Goal: Complete application form

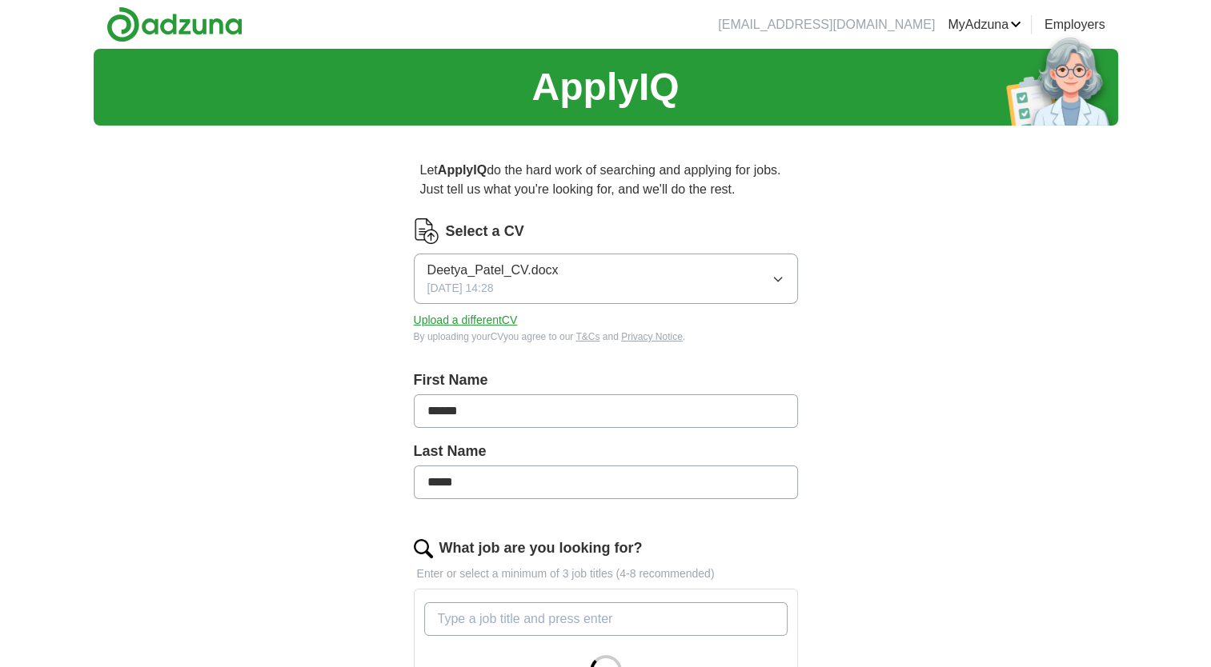
click at [490, 322] on button "Upload a different CV" at bounding box center [466, 320] width 104 height 17
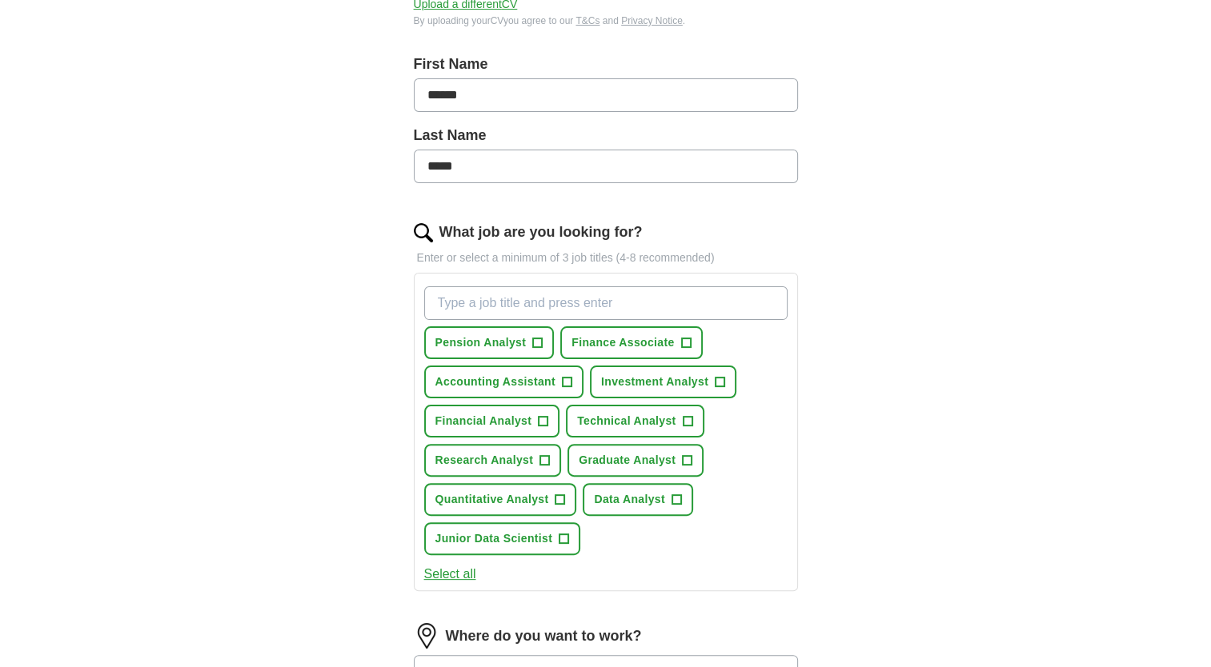
scroll to position [318, 0]
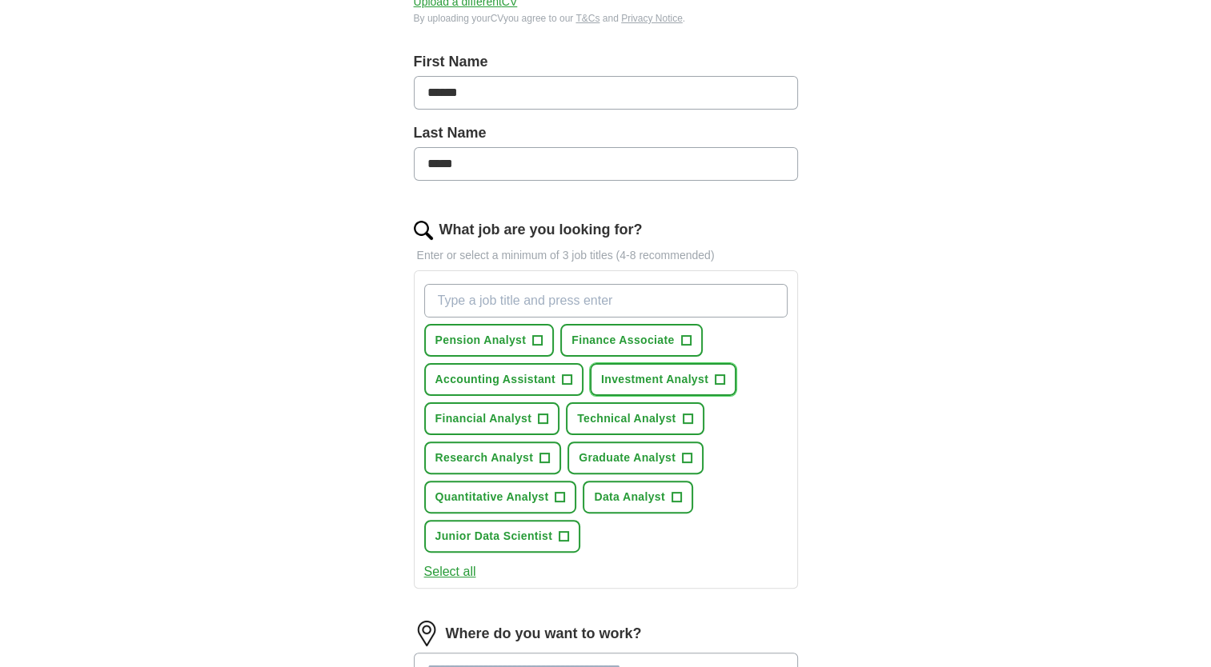
click at [717, 379] on span "+" at bounding box center [720, 380] width 10 height 13
click at [542, 417] on span "+" at bounding box center [543, 419] width 10 height 13
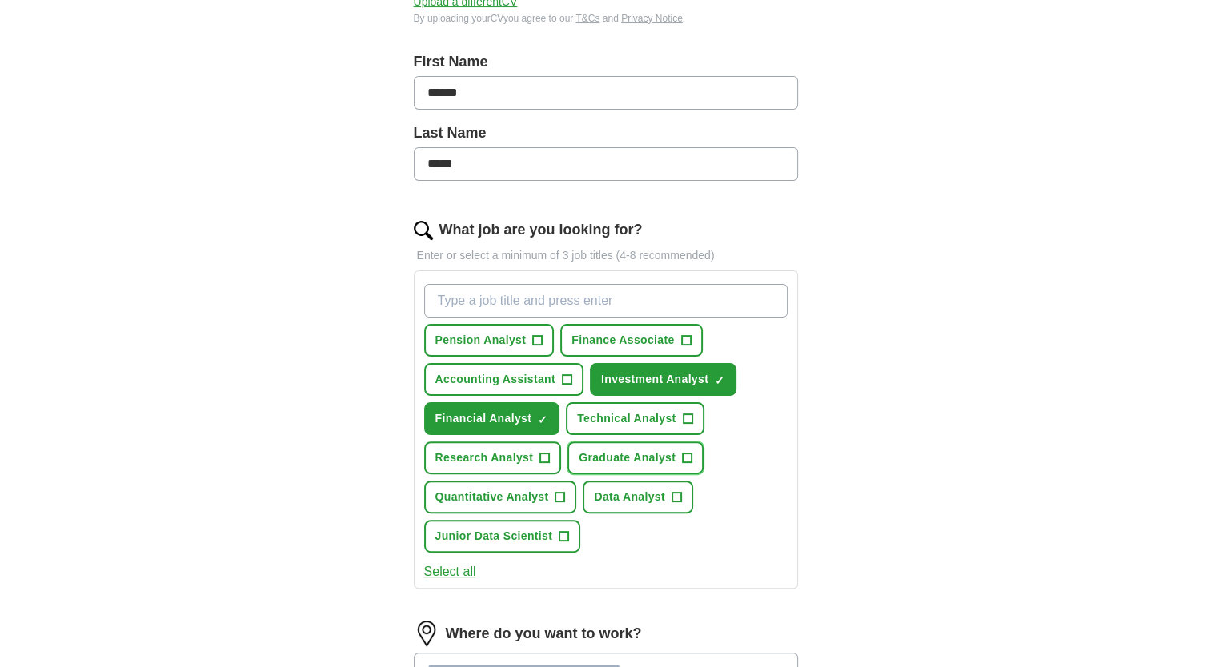
click at [684, 453] on span "+" at bounding box center [688, 458] width 10 height 13
click at [451, 565] on button "Select all" at bounding box center [450, 571] width 52 height 19
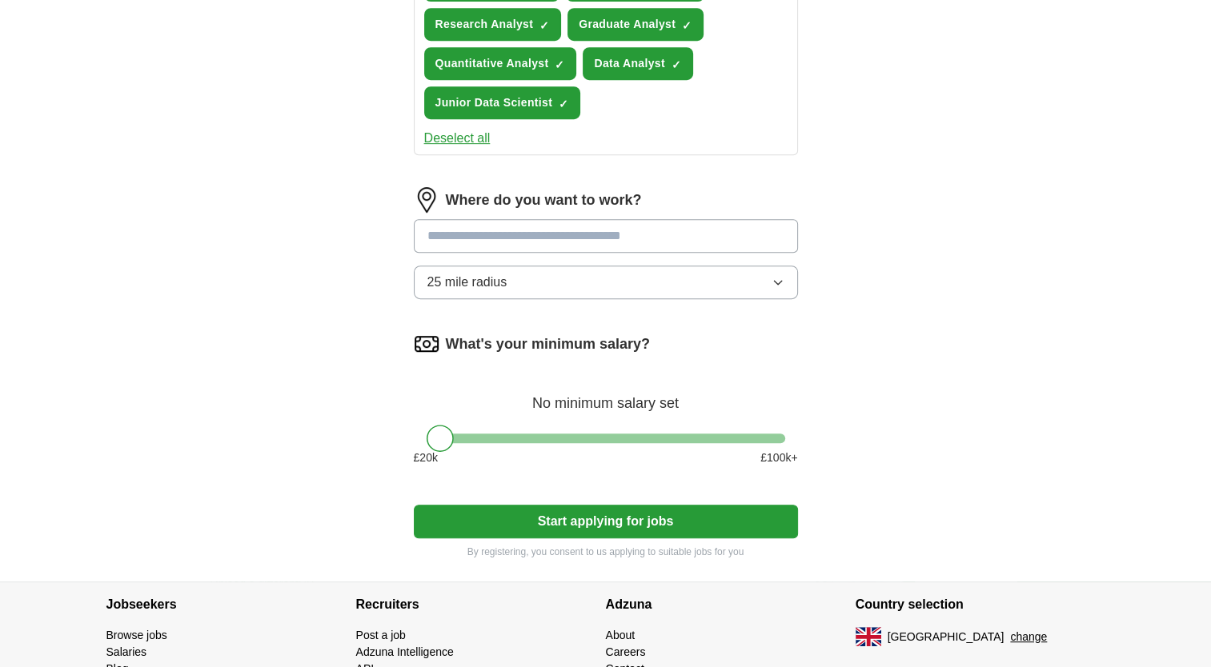
scroll to position [783, 0]
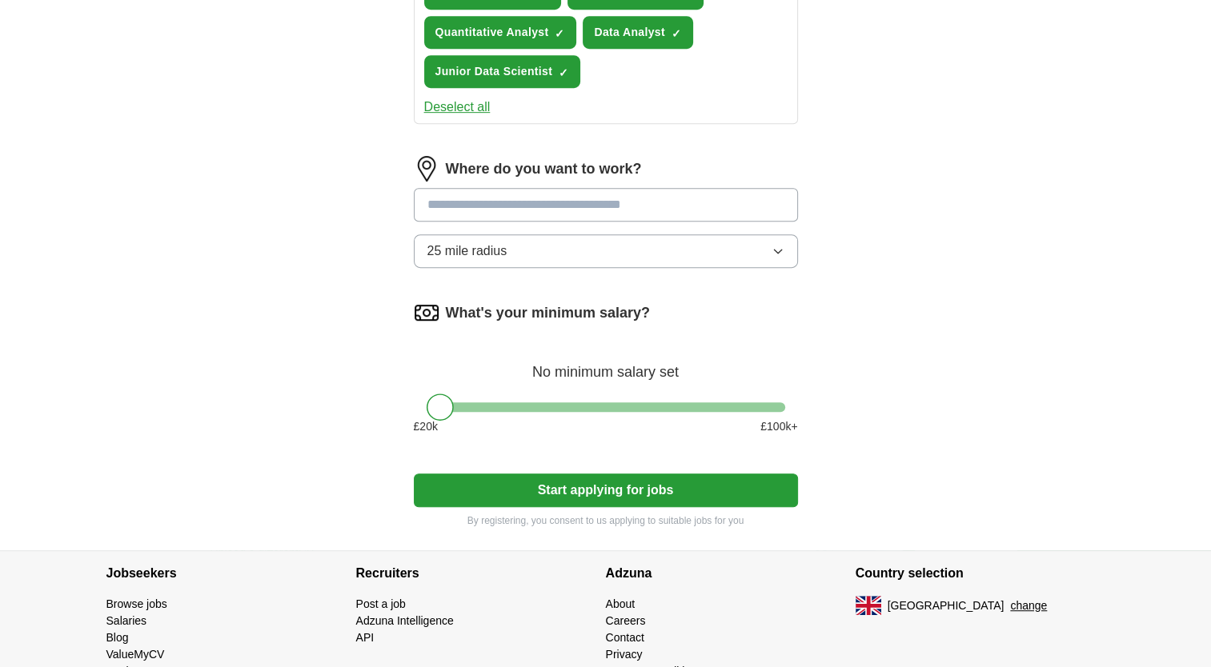
click at [572, 206] on input at bounding box center [606, 205] width 384 height 34
type input "******"
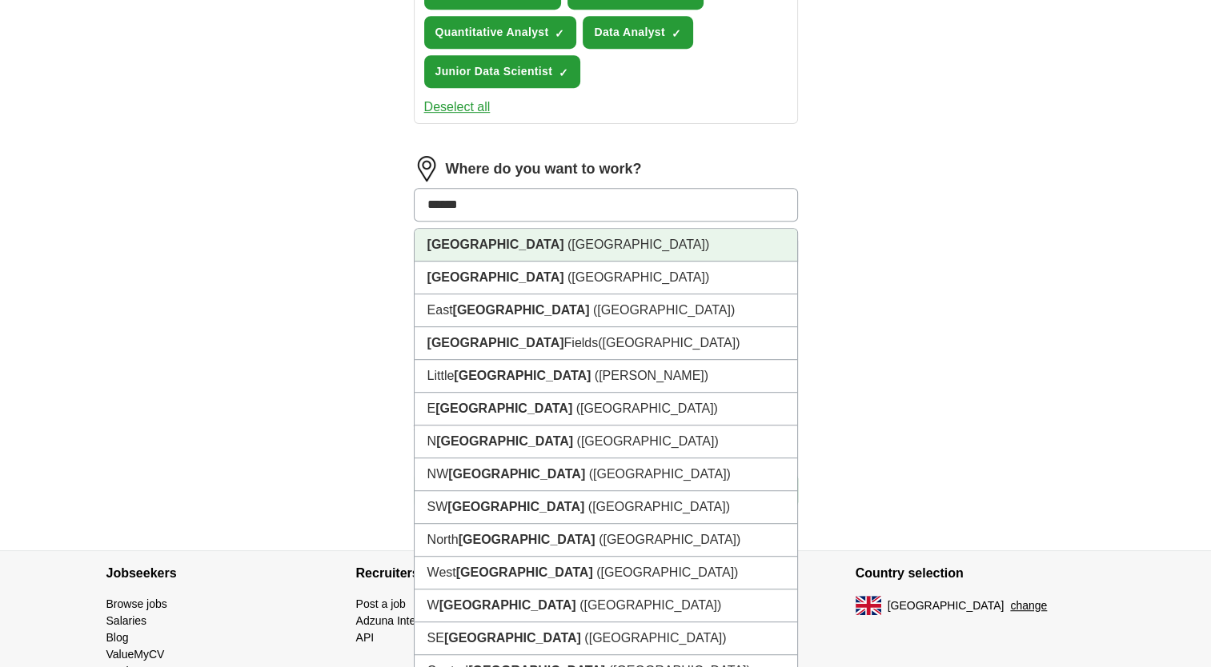
click at [552, 230] on li "[GEOGRAPHIC_DATA] ([GEOGRAPHIC_DATA])" at bounding box center [605, 245] width 382 height 33
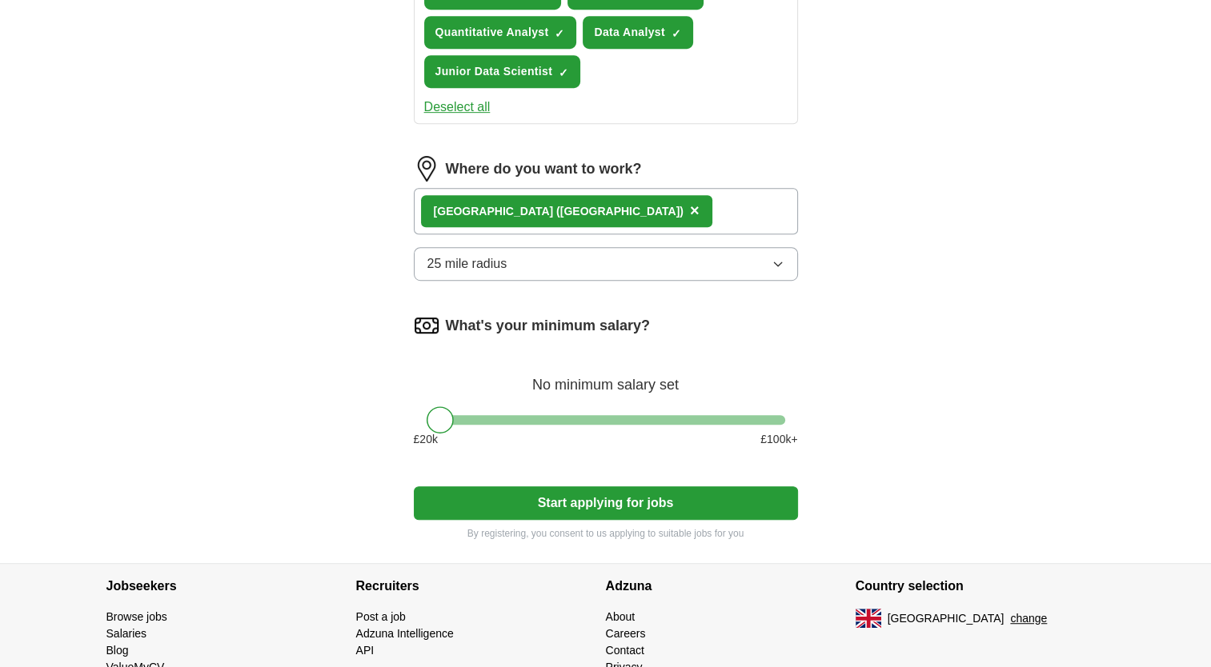
click at [659, 254] on button "25 mile radius" at bounding box center [606, 264] width 384 height 34
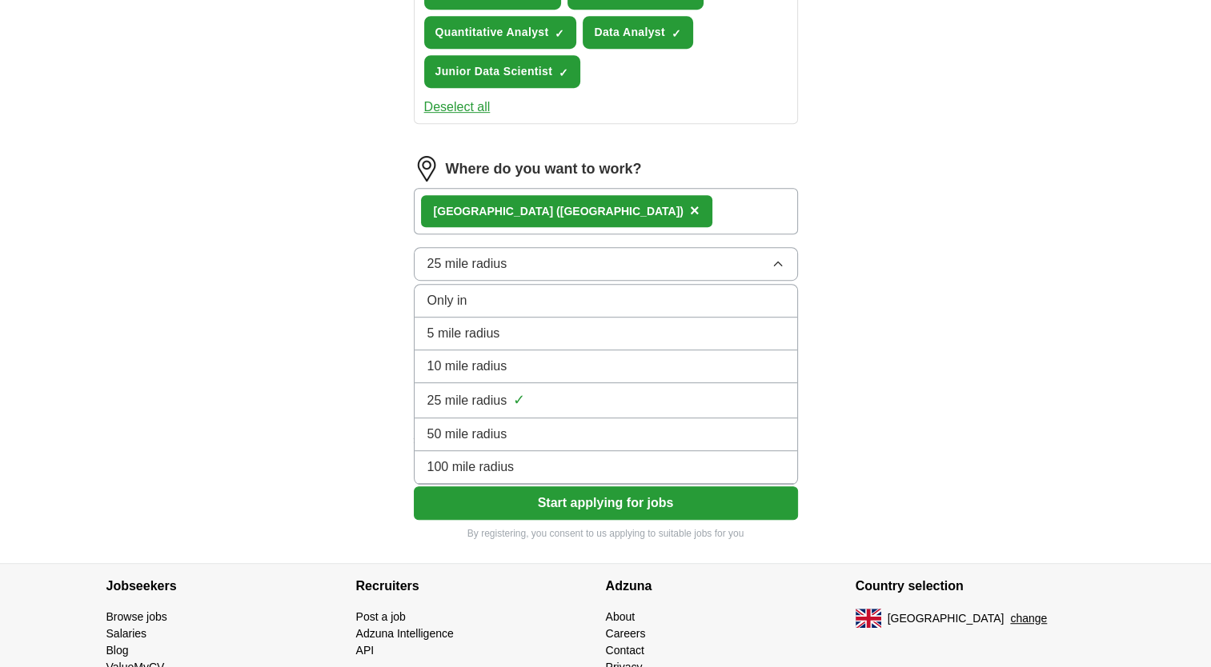
click at [538, 431] on div "50 mile radius" at bounding box center [605, 434] width 357 height 19
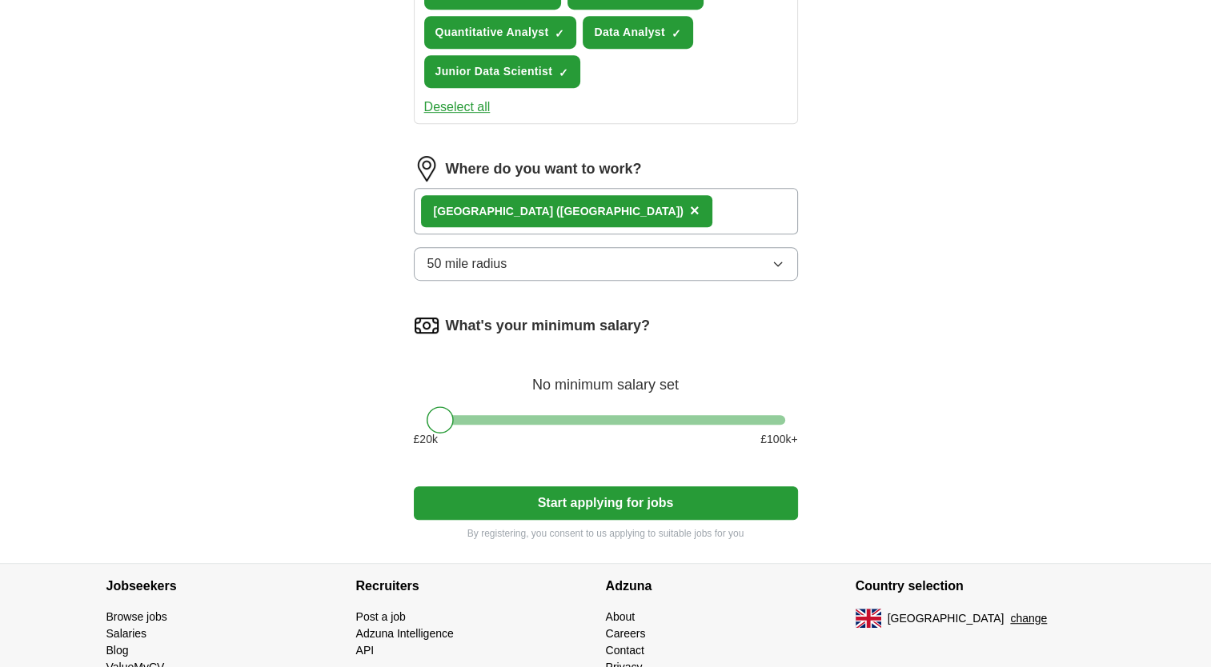
click at [688, 258] on button "50 mile radius" at bounding box center [606, 264] width 384 height 34
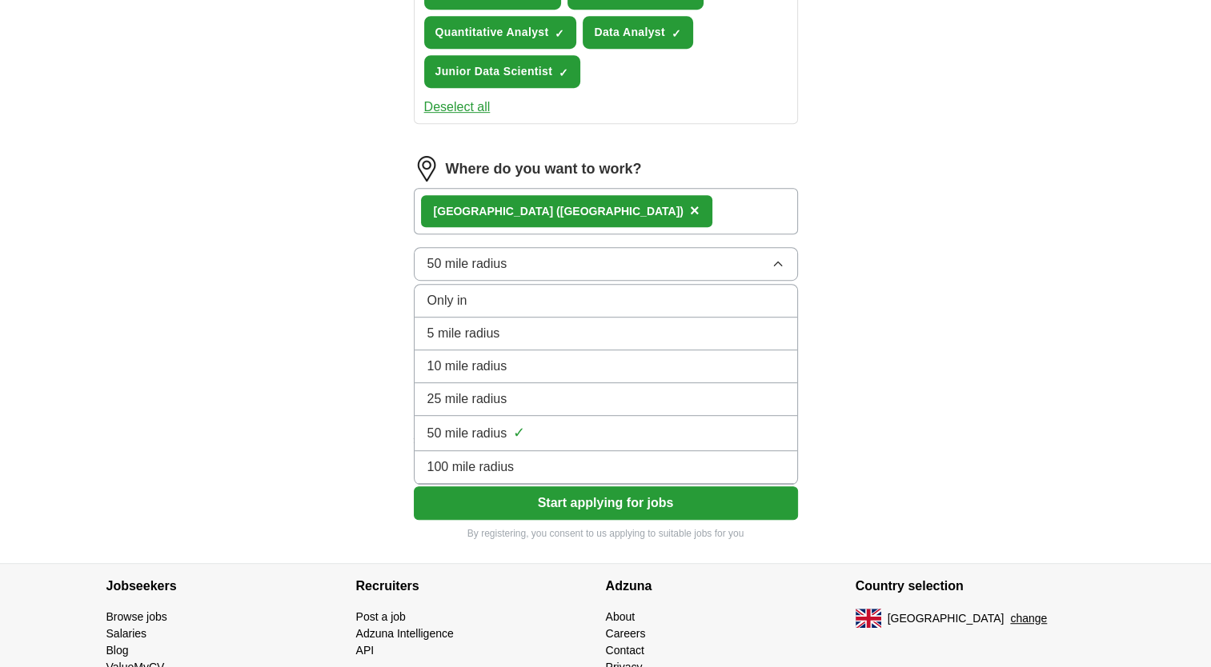
click at [562, 390] on div "25 mile radius" at bounding box center [605, 399] width 357 height 19
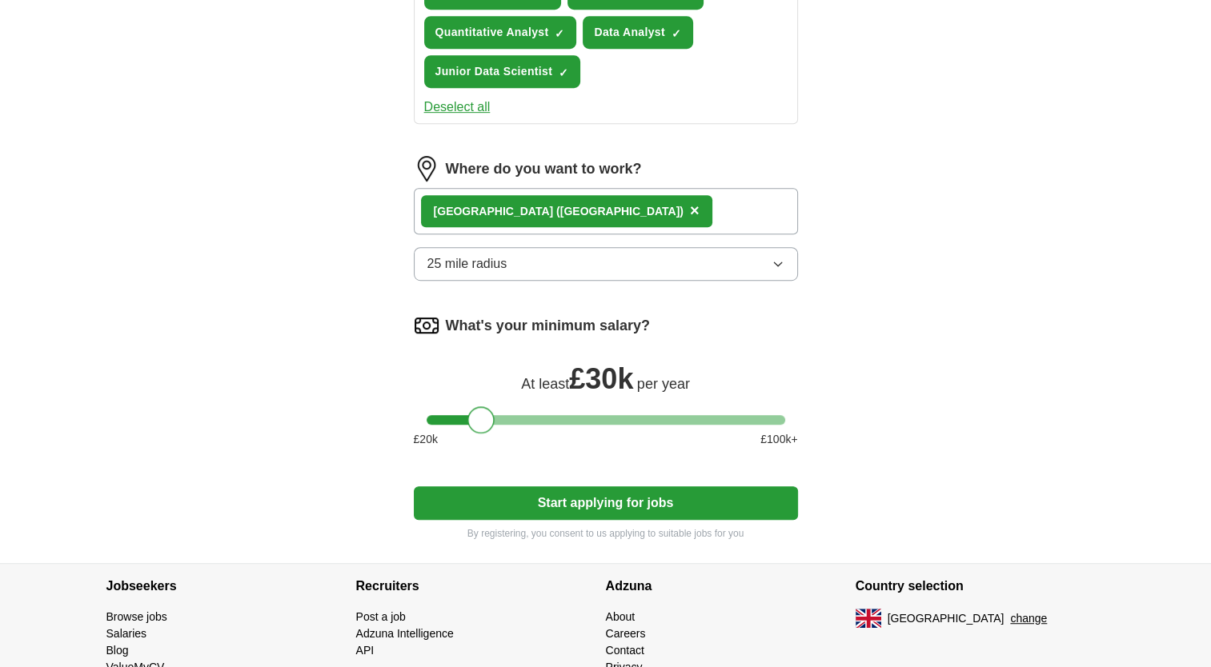
drag, startPoint x: 439, startPoint y: 418, endPoint x: 483, endPoint y: 417, distance: 44.0
click at [483, 417] on div at bounding box center [480, 419] width 27 height 27
click at [481, 415] on div at bounding box center [480, 419] width 27 height 27
click at [602, 502] on button "Start applying for jobs" at bounding box center [606, 503] width 384 height 34
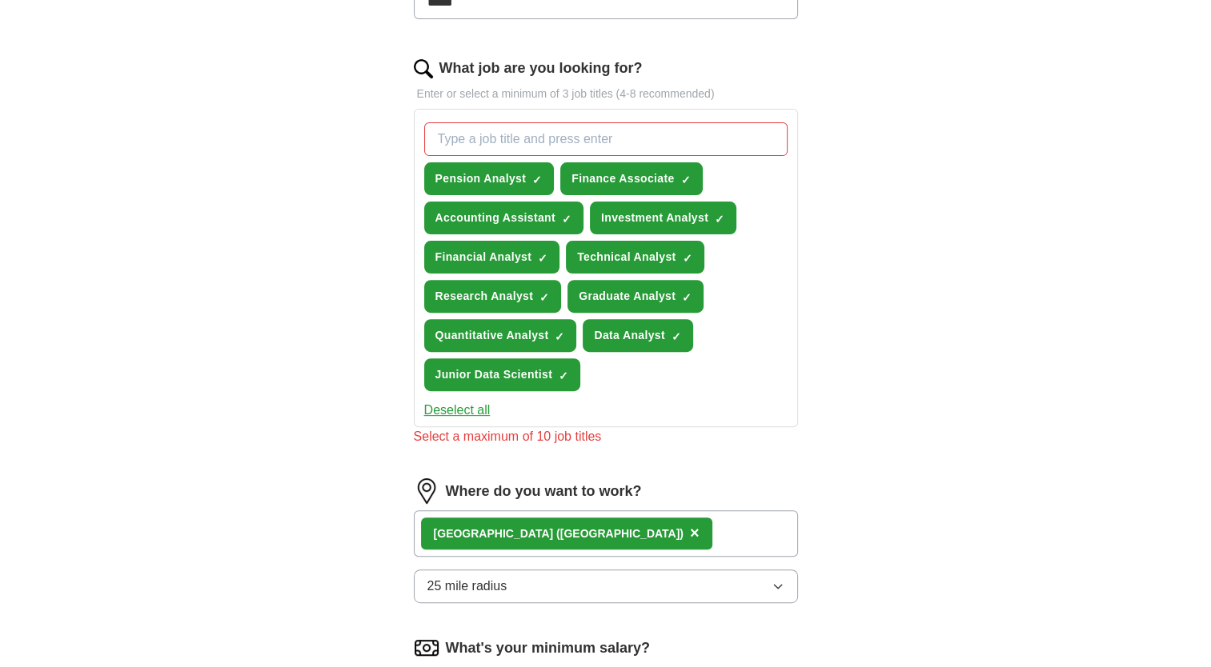
scroll to position [480, 0]
click at [510, 327] on span "Quantitative Analyst" at bounding box center [492, 335] width 114 height 17
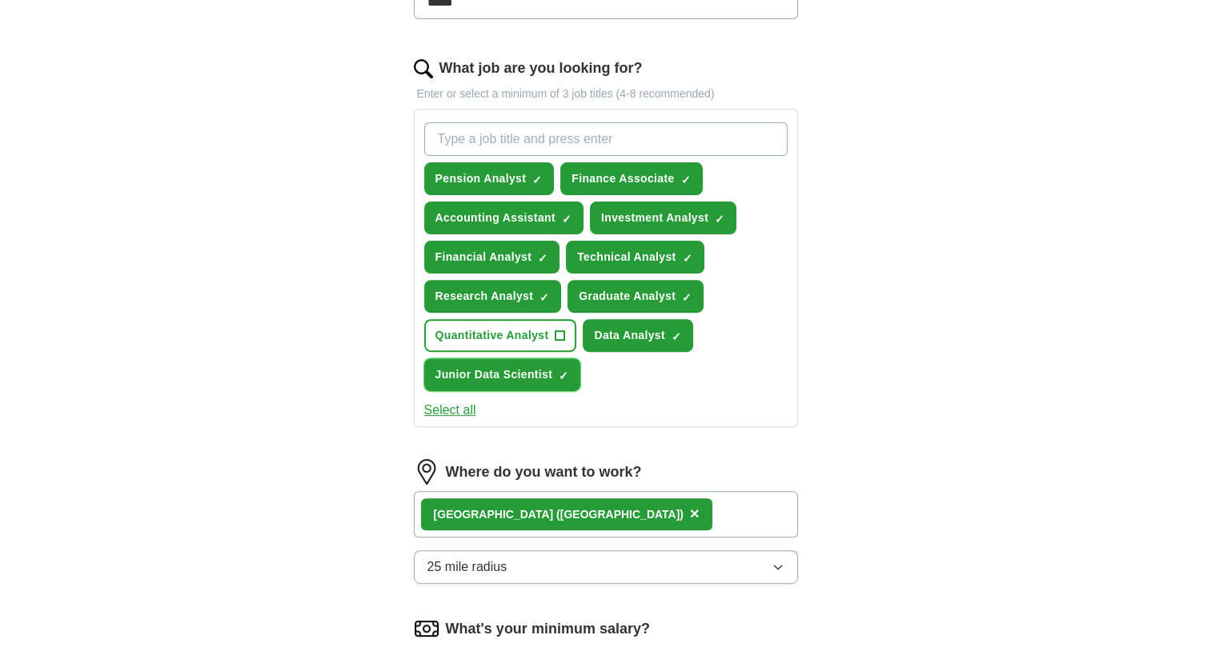
click at [547, 366] on span "Junior Data Scientist" at bounding box center [494, 374] width 118 height 17
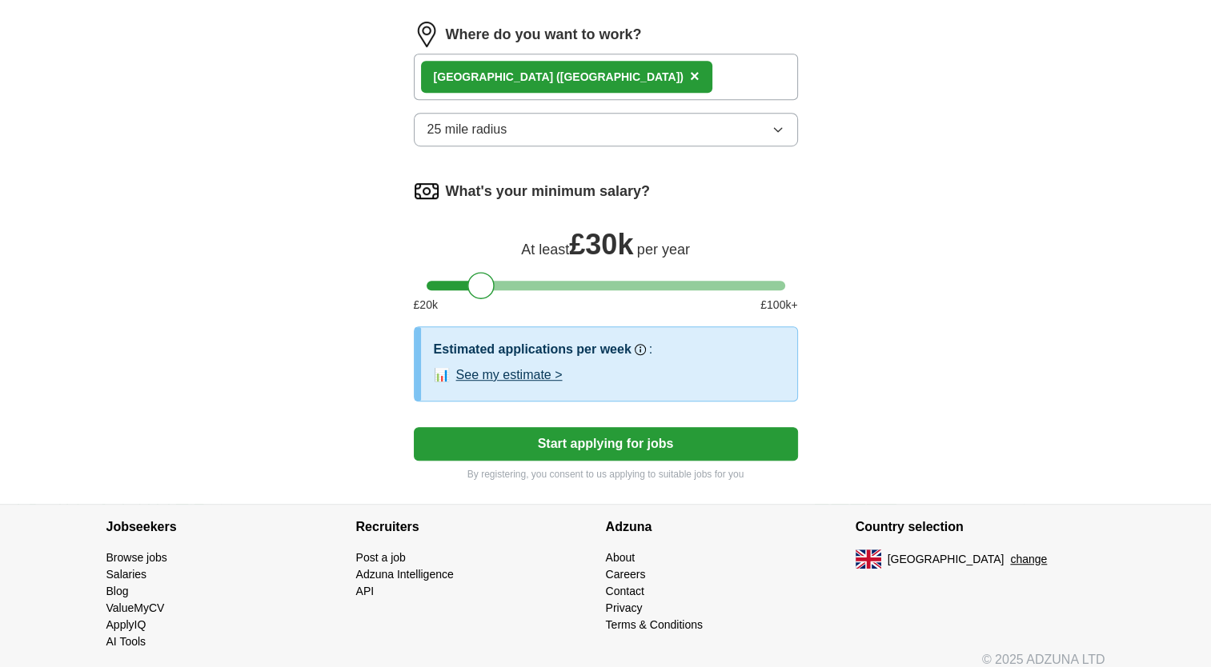
scroll to position [925, 0]
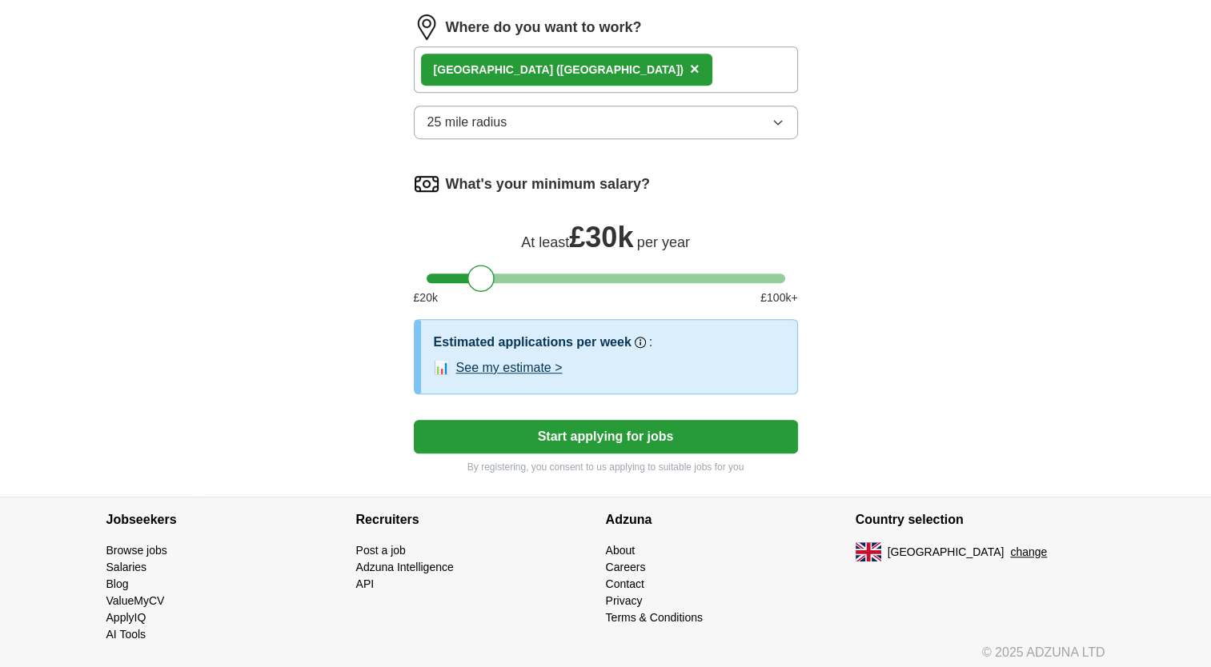
click at [593, 424] on button "Start applying for jobs" at bounding box center [606, 437] width 384 height 34
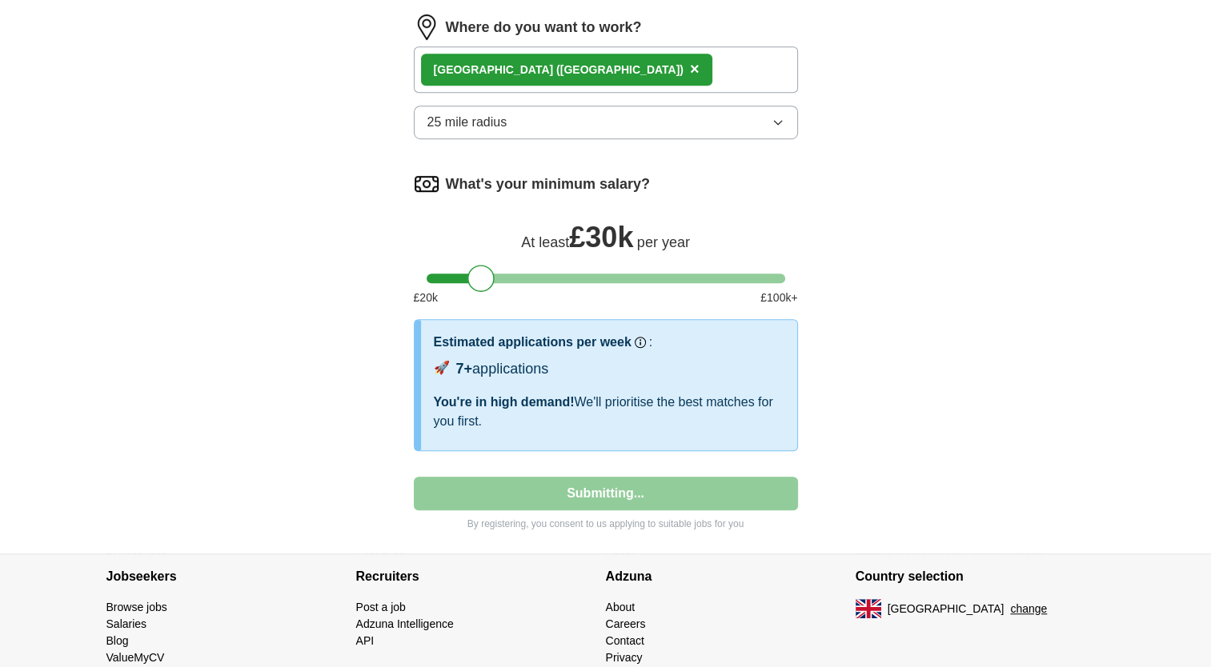
select select "**"
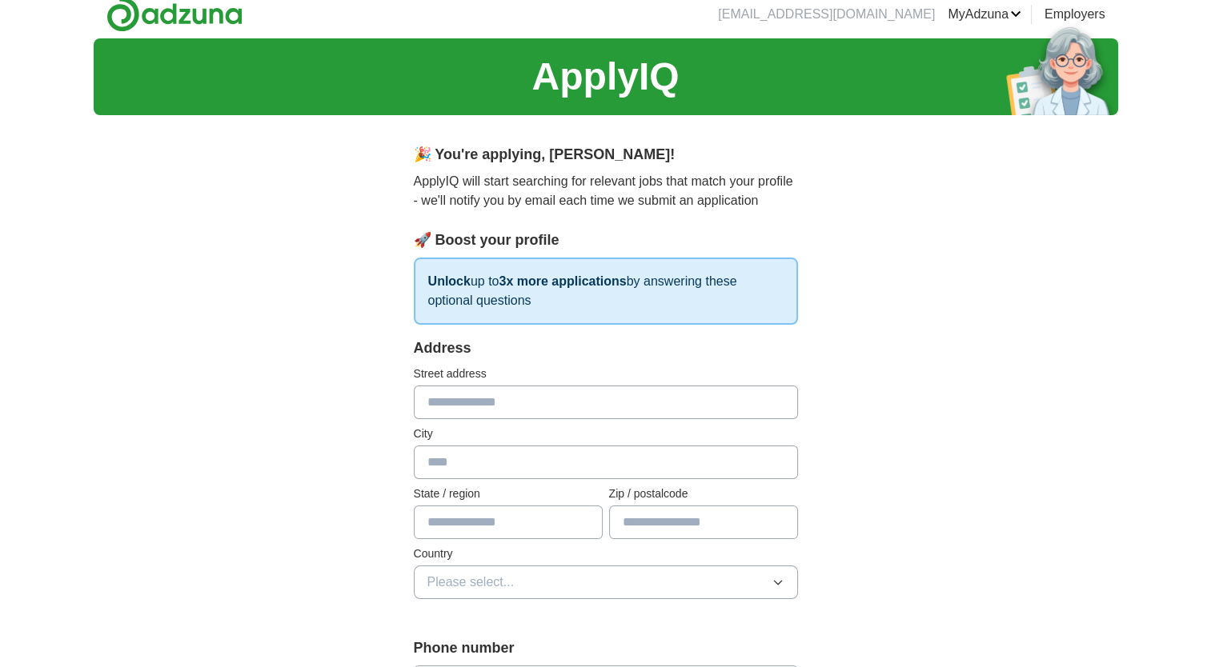
scroll to position [0, 0]
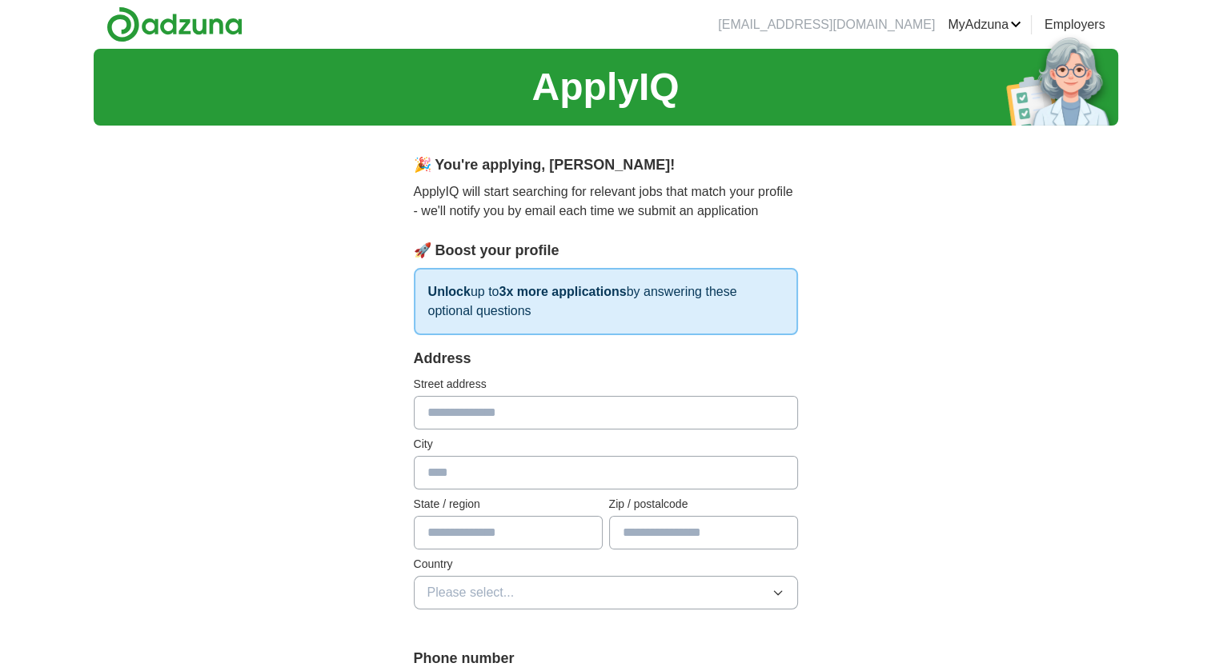
click at [596, 406] on input "text" at bounding box center [606, 413] width 384 height 34
type input "**********"
type input "******"
type input "*******"
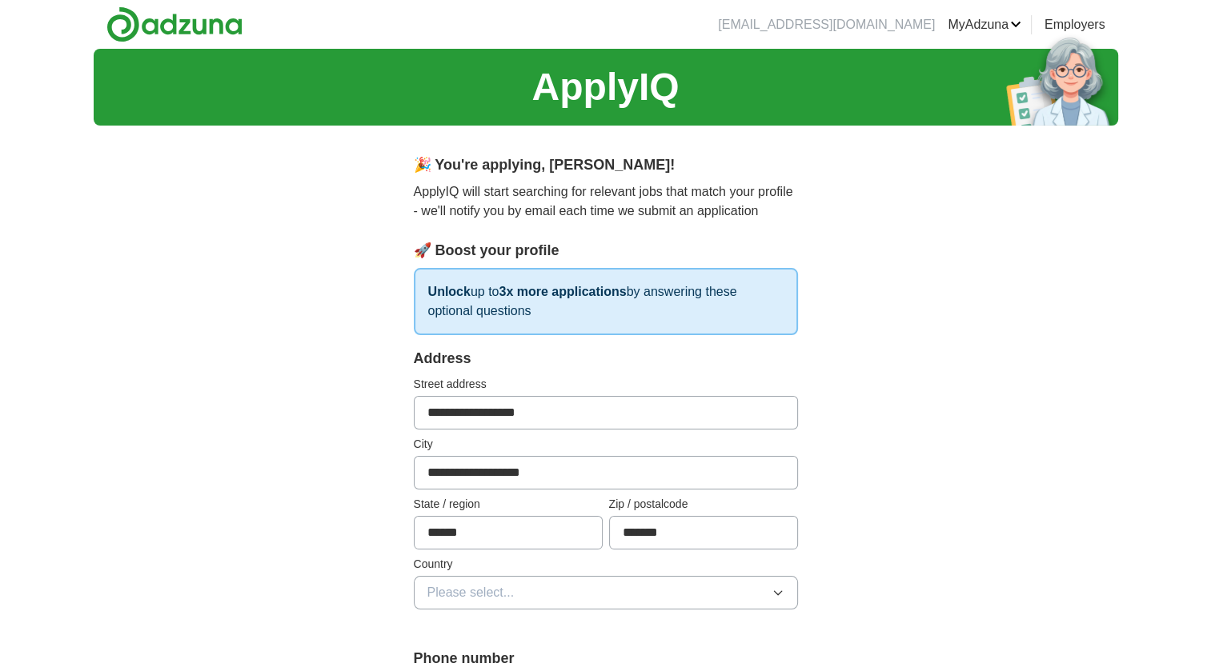
scroll to position [267, 0]
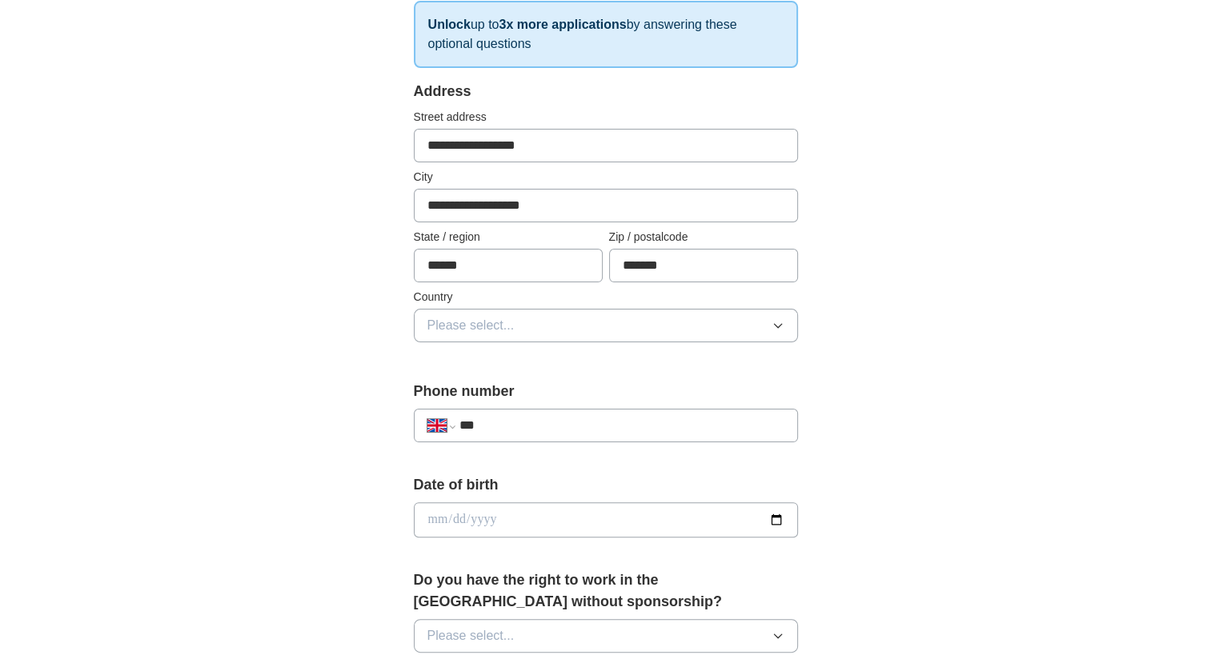
click at [688, 328] on button "Please select..." at bounding box center [606, 326] width 384 height 34
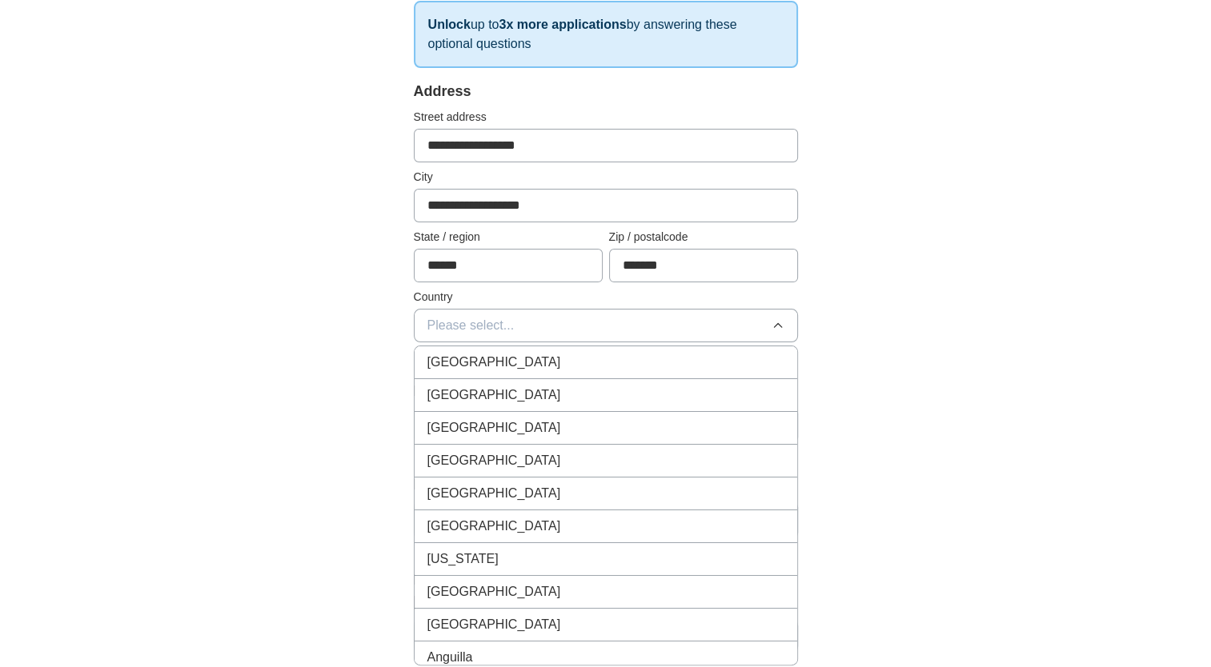
click at [515, 362] on span "[GEOGRAPHIC_DATA]" at bounding box center [494, 362] width 134 height 19
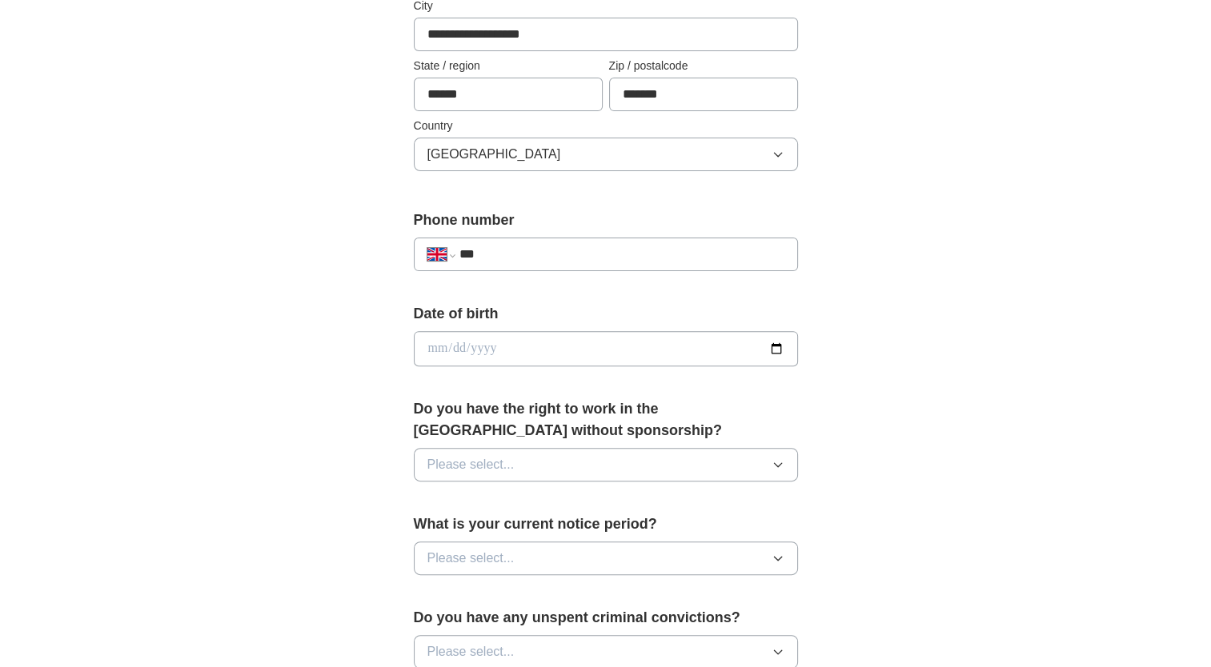
scroll to position [440, 0]
click at [659, 248] on input "***" at bounding box center [620, 252] width 325 height 19
type input "**********"
click at [530, 340] on input "date" at bounding box center [606, 347] width 384 height 35
type input "**********"
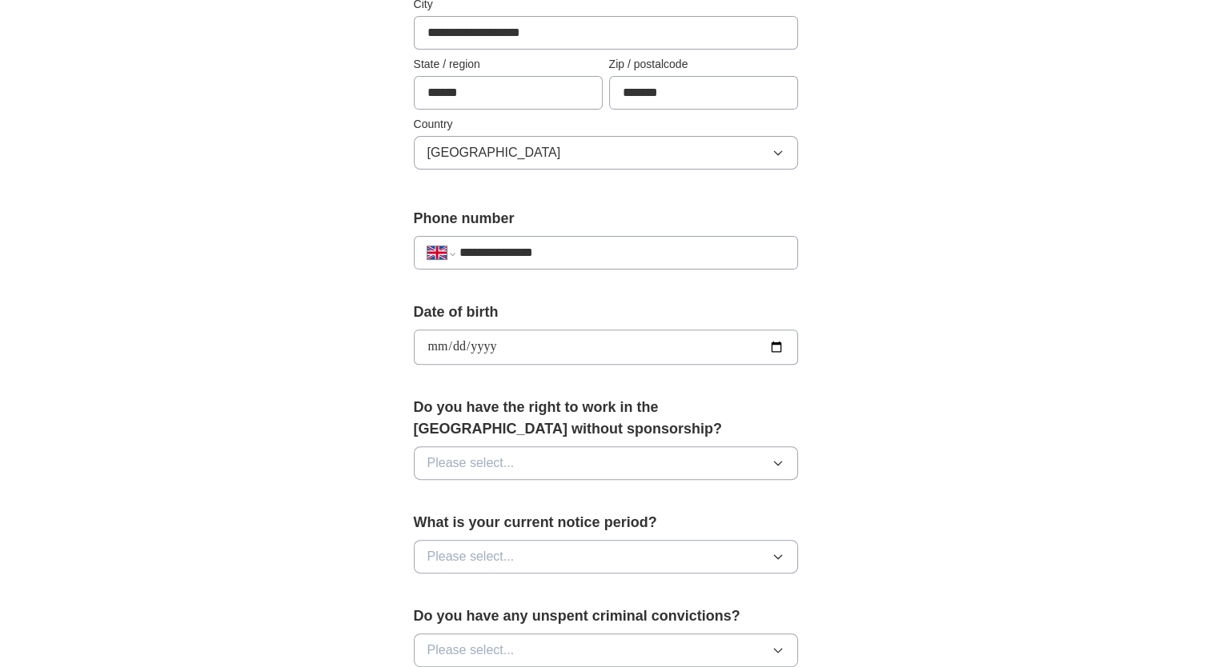
click at [529, 459] on button "Please select..." at bounding box center [606, 463] width 384 height 34
click at [455, 490] on div "Yes" at bounding box center [605, 499] width 357 height 19
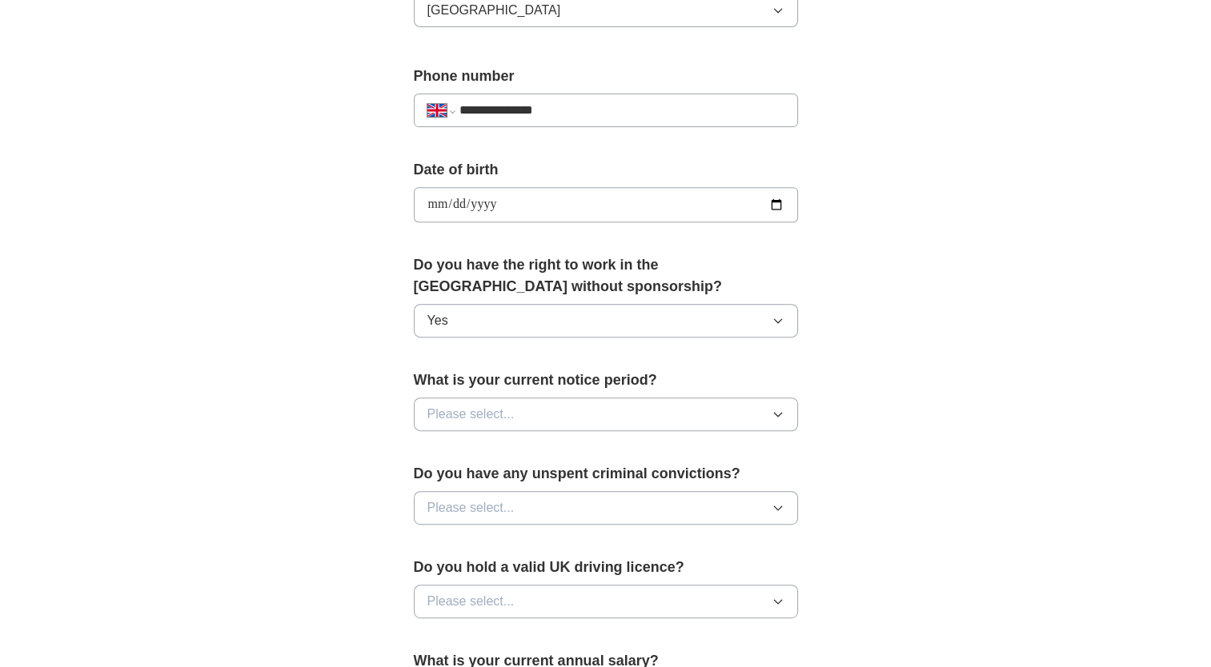
scroll to position [584, 0]
click at [658, 396] on button "Please select..." at bounding box center [606, 413] width 384 height 34
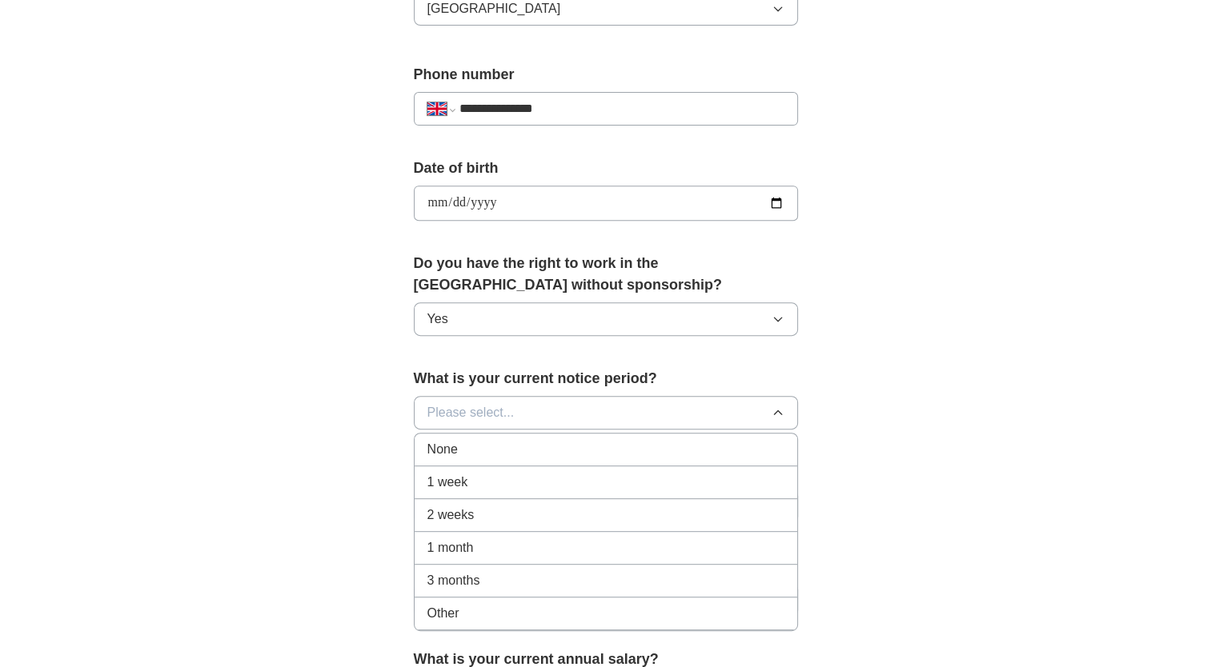
click at [458, 571] on span "3 months" at bounding box center [453, 580] width 53 height 19
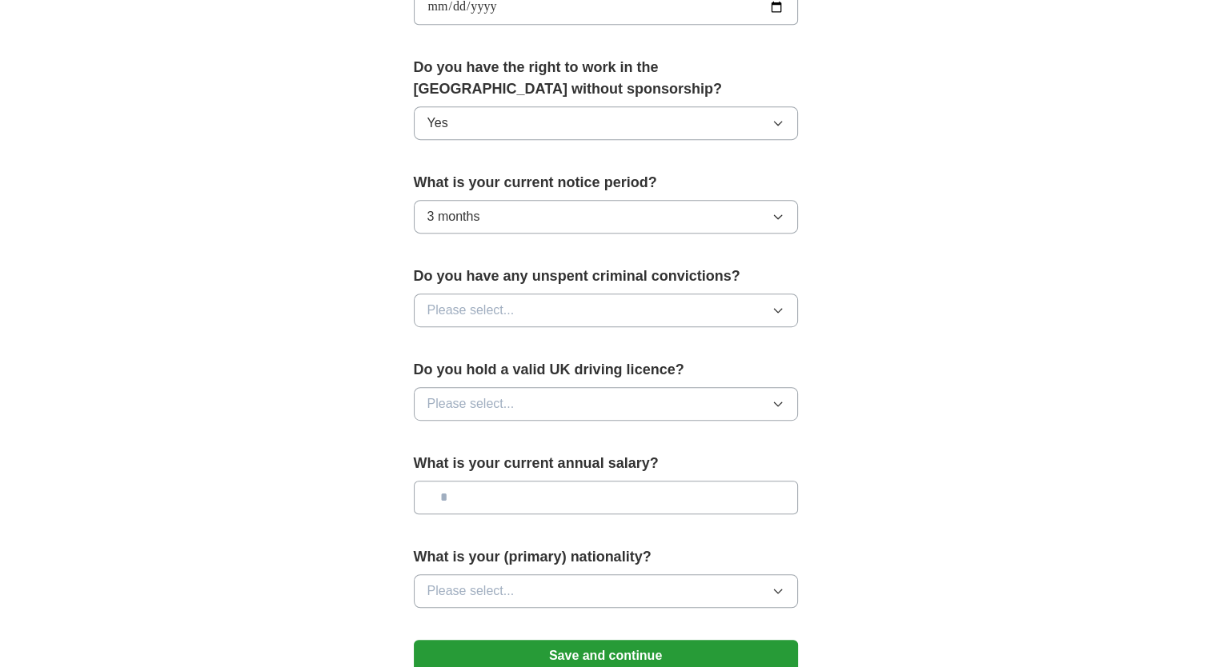
scroll to position [779, 0]
click at [730, 315] on button "Please select..." at bounding box center [606, 311] width 384 height 34
click at [640, 379] on div "No" at bounding box center [605, 380] width 357 height 19
click at [605, 394] on button "Please select..." at bounding box center [606, 405] width 384 height 34
click at [522, 445] on div "Yes" at bounding box center [605, 441] width 357 height 19
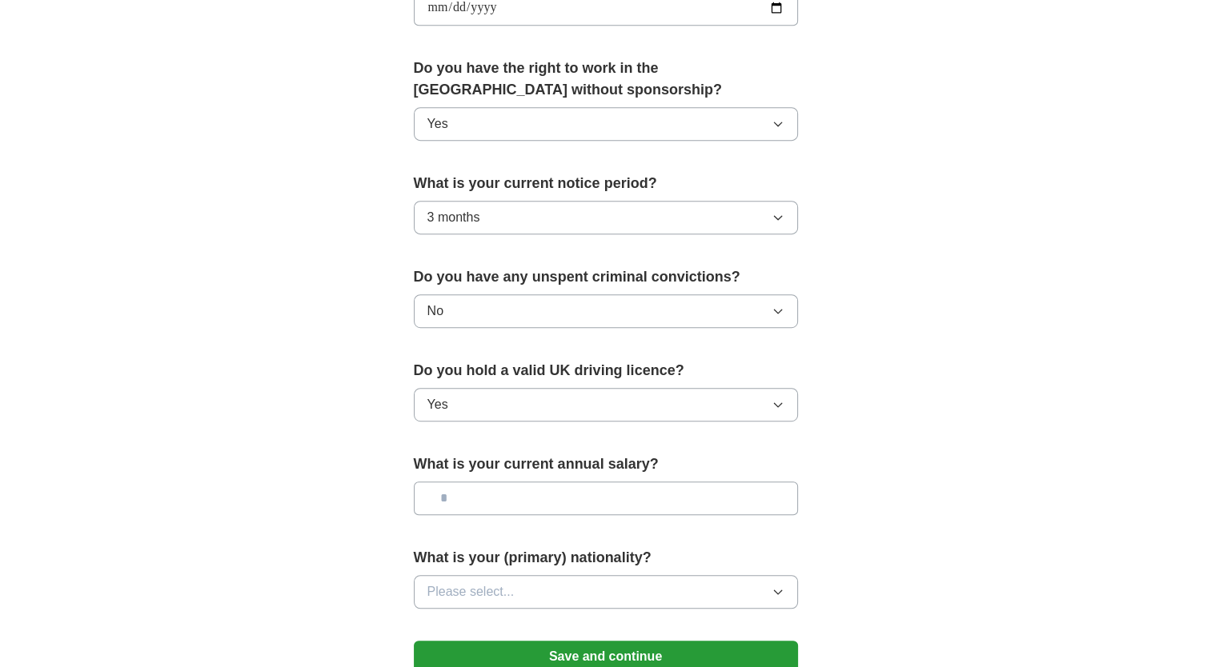
click at [490, 482] on input "text" at bounding box center [606, 499] width 384 height 34
type input "*******"
click at [511, 582] on span "Please select..." at bounding box center [470, 591] width 87 height 19
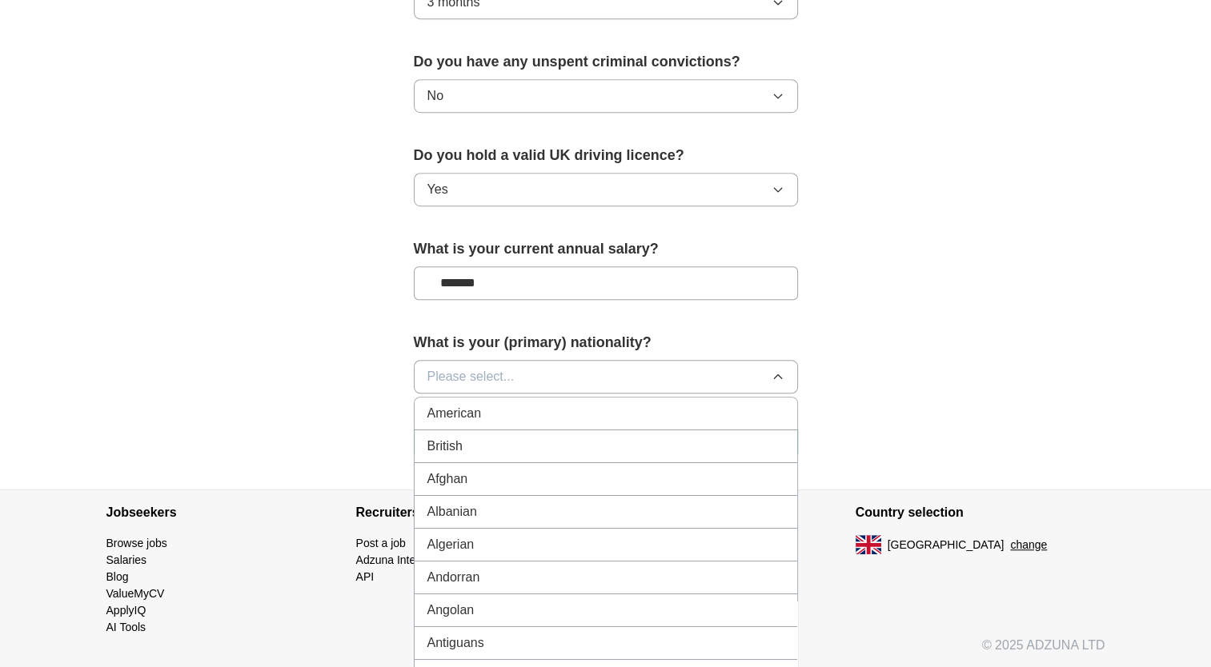
click at [477, 442] on div "British" at bounding box center [605, 446] width 357 height 19
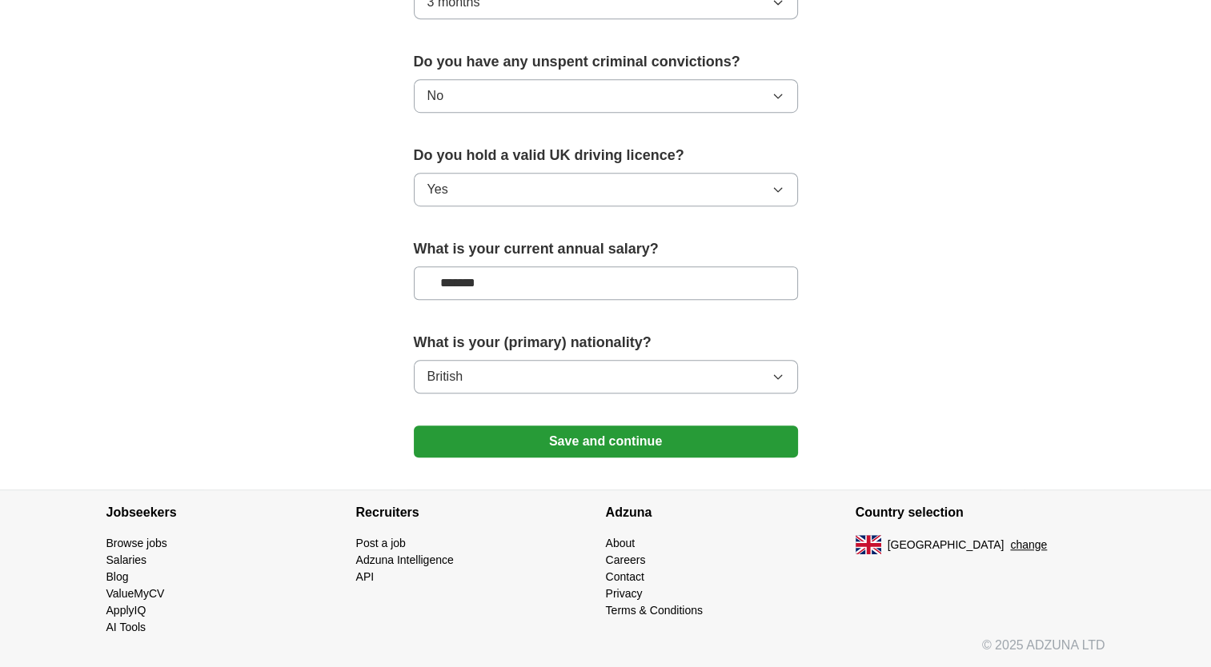
scroll to position [990, 0]
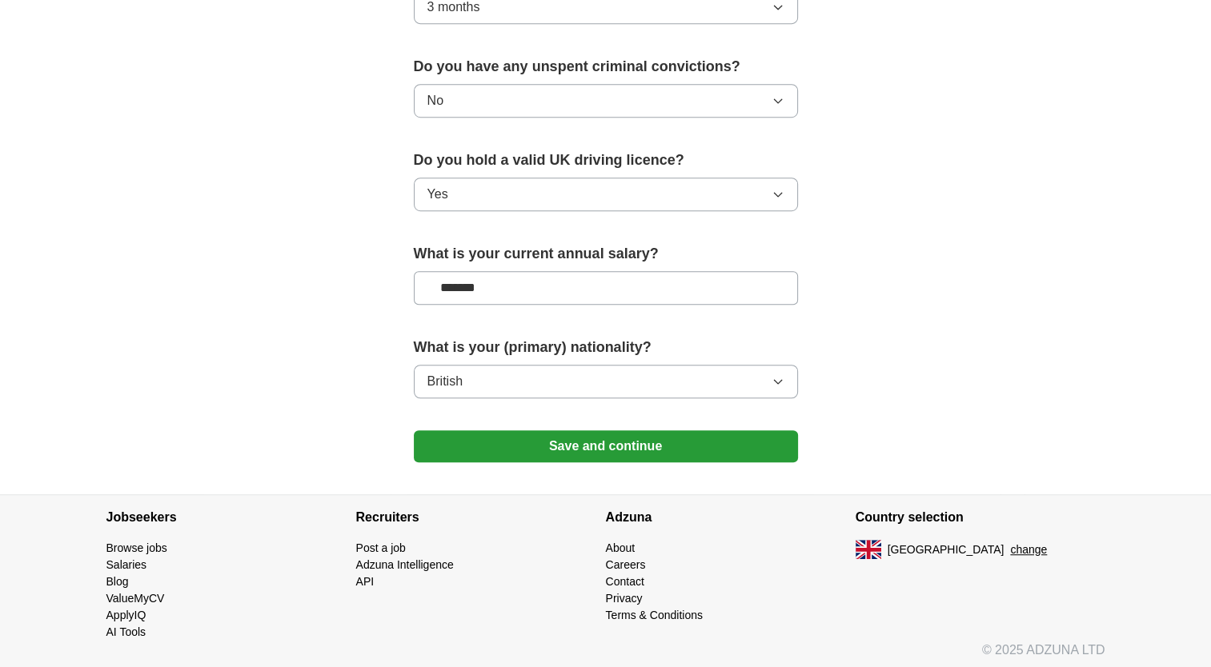
click at [721, 447] on button "Save and continue" at bounding box center [606, 446] width 384 height 32
